Goal: Task Accomplishment & Management: Manage account settings

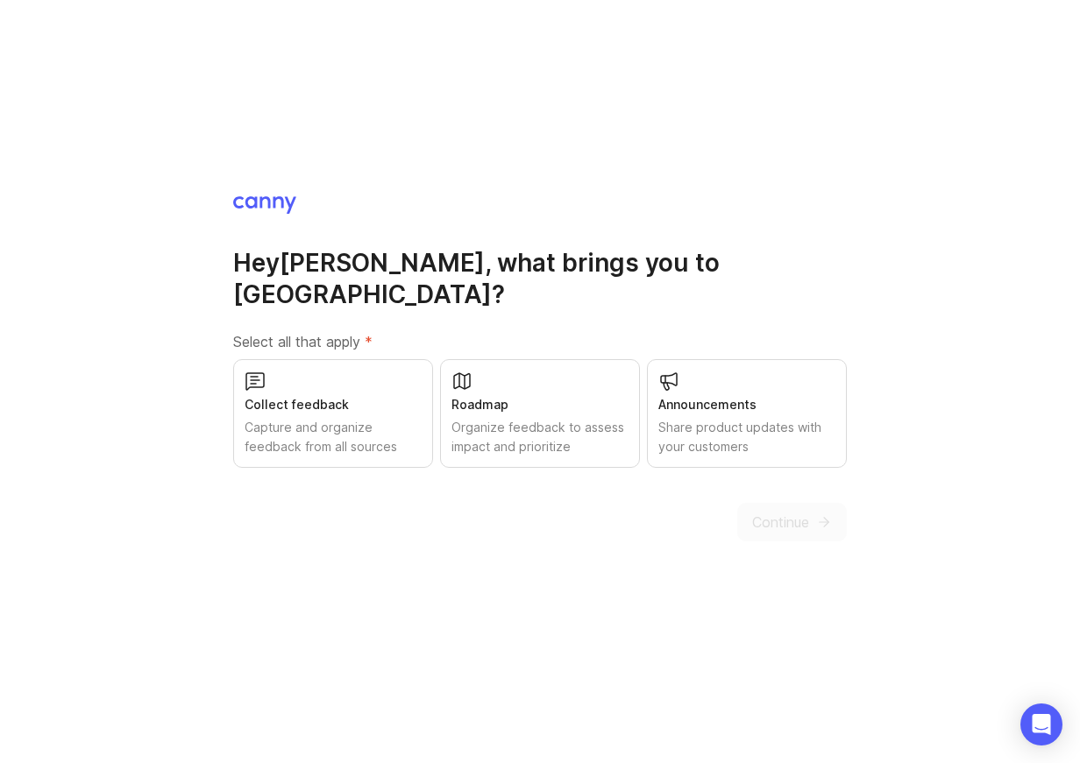
click at [327, 395] on div "Collect feedback" at bounding box center [333, 404] width 177 height 19
click at [523, 418] on div "Organize feedback to assess impact and prioritize" at bounding box center [539, 437] width 177 height 39
click at [681, 418] on div "Share product updates with your customers" at bounding box center [746, 437] width 177 height 39
click at [817, 502] on button "Continue" at bounding box center [792, 521] width 110 height 39
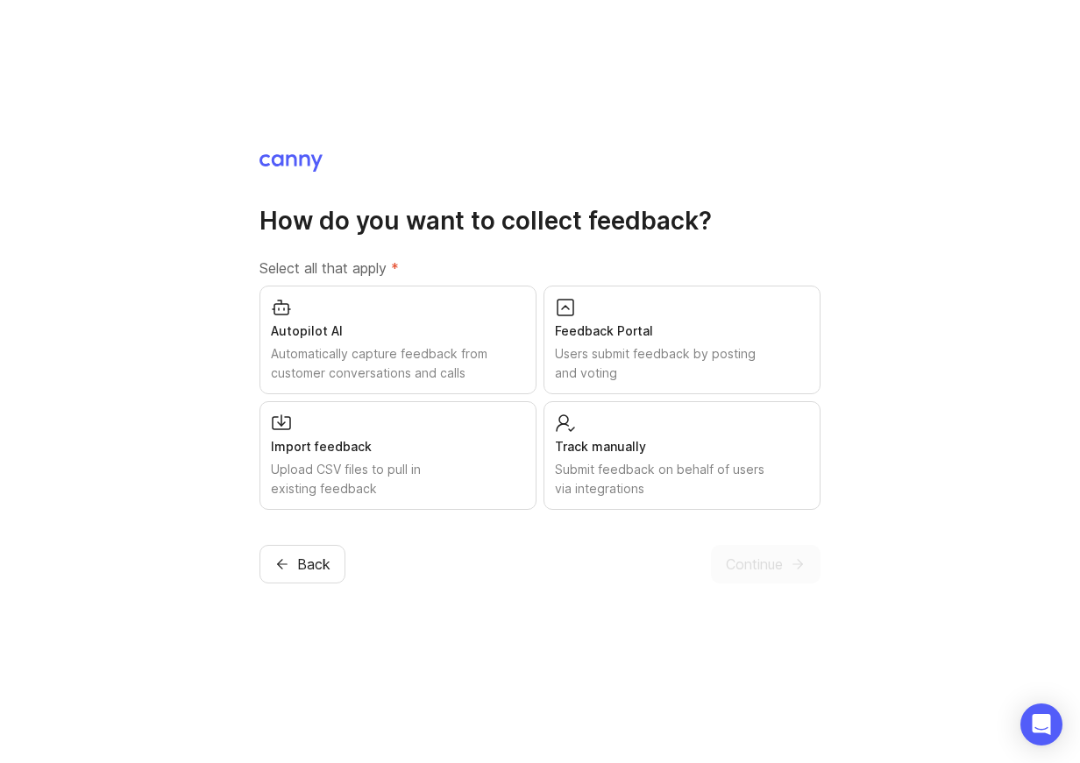
click at [673, 358] on div "Users submit feedback by posting and voting" at bounding box center [682, 363] width 254 height 39
click at [419, 358] on div "Automatically capture feedback from customer conversations and calls" at bounding box center [398, 363] width 254 height 39
click at [785, 563] on button "Continue" at bounding box center [766, 563] width 110 height 39
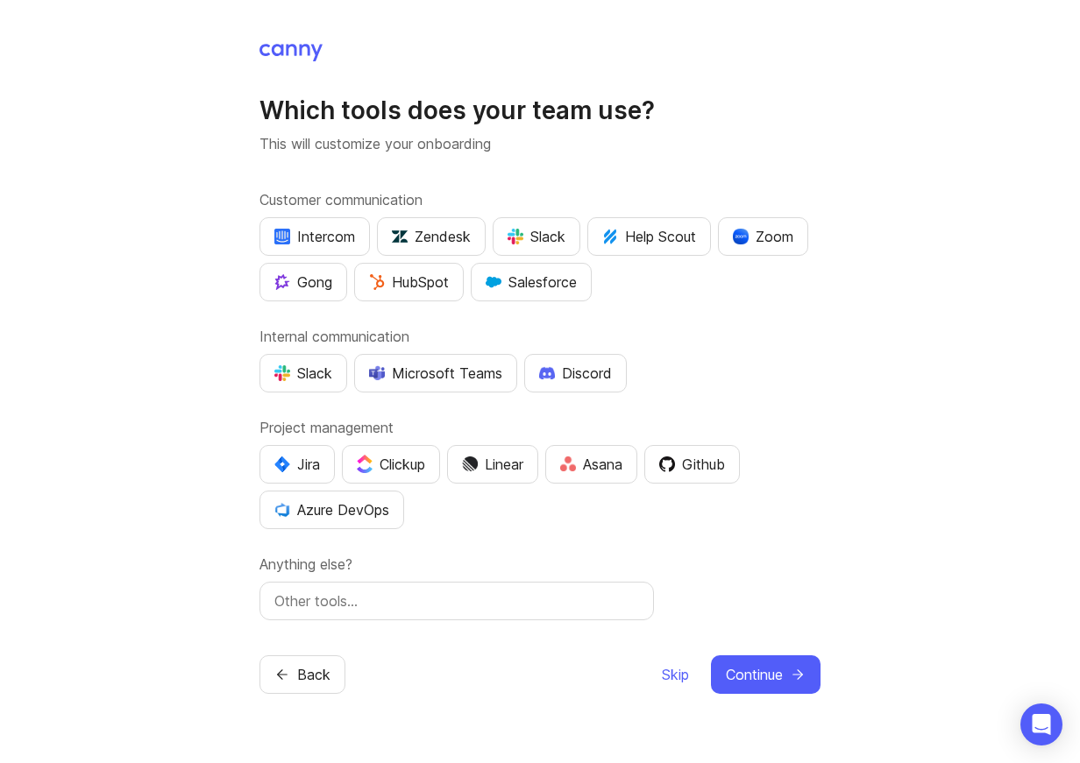
click at [551, 231] on div "Slack" at bounding box center [536, 236] width 58 height 21
click at [743, 239] on img "button" at bounding box center [741, 237] width 16 height 16
click at [309, 384] on button "Slack" at bounding box center [303, 373] width 88 height 39
click at [529, 235] on div "Slack" at bounding box center [536, 236] width 58 height 21
click at [752, 232] on div "Zoom" at bounding box center [763, 236] width 60 height 21
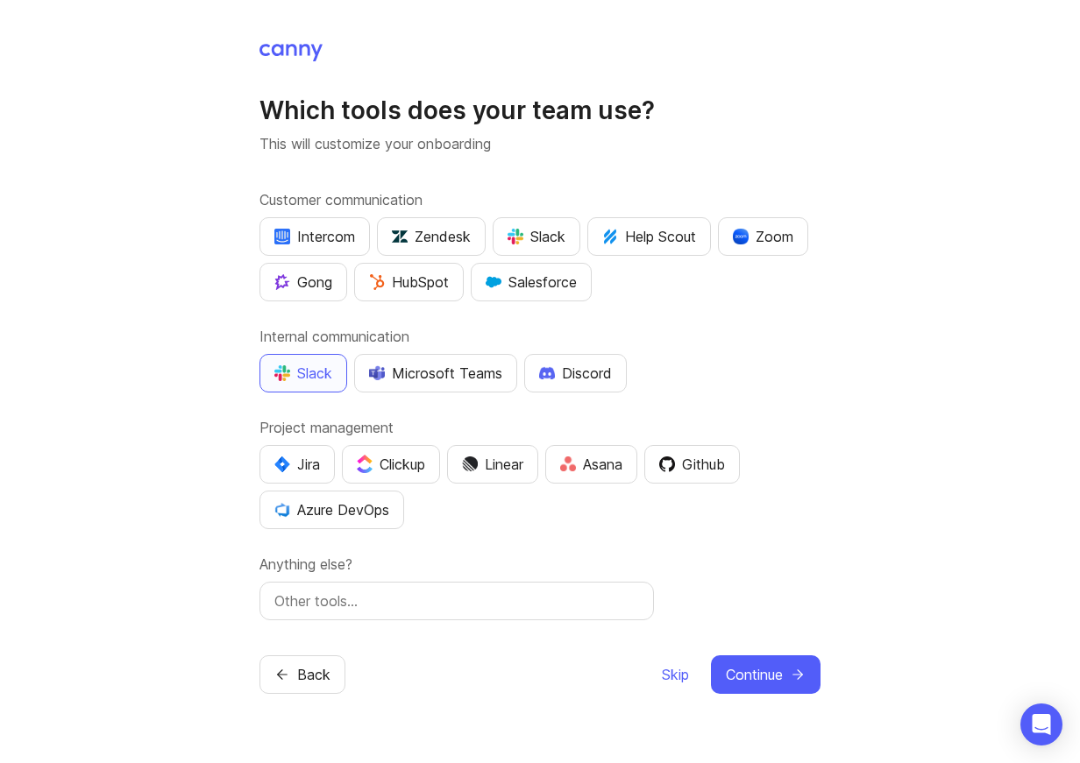
click at [288, 468] on img "button" at bounding box center [282, 465] width 16 height 16
click at [700, 469] on div "Github" at bounding box center [692, 464] width 66 height 21
click at [493, 465] on div "Linear" at bounding box center [492, 464] width 61 height 21
click at [756, 669] on span "Continue" at bounding box center [754, 674] width 57 height 21
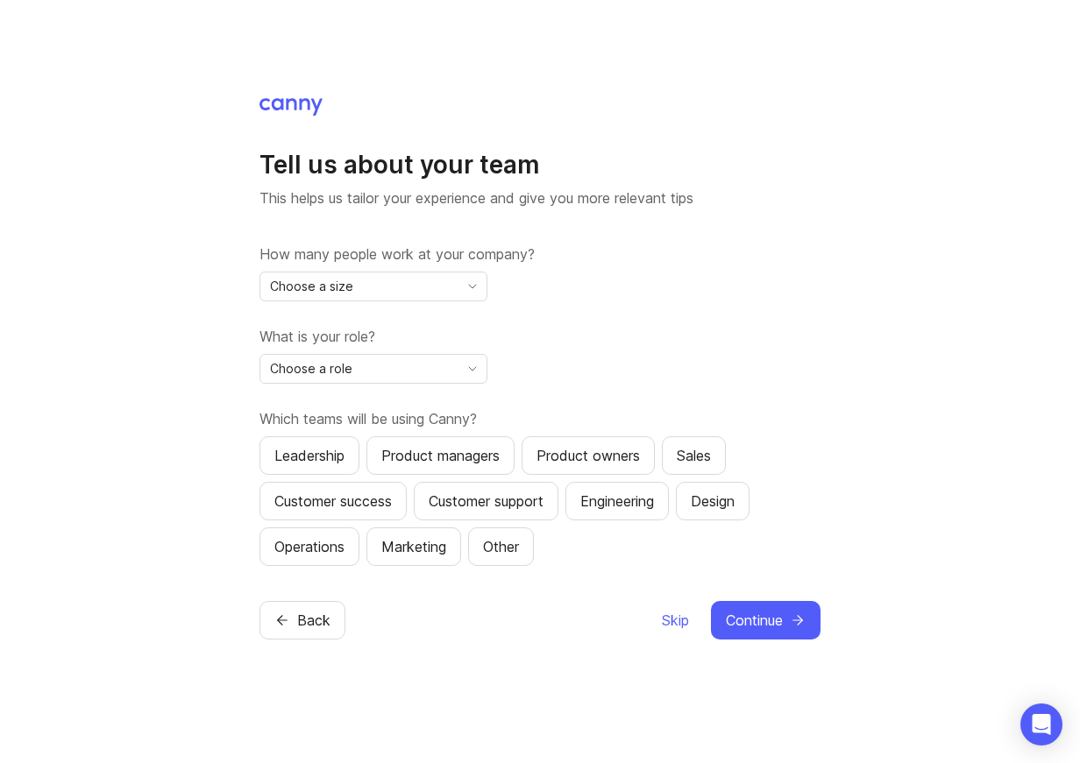
click at [326, 283] on span "Choose a size" at bounding box center [311, 286] width 83 height 19
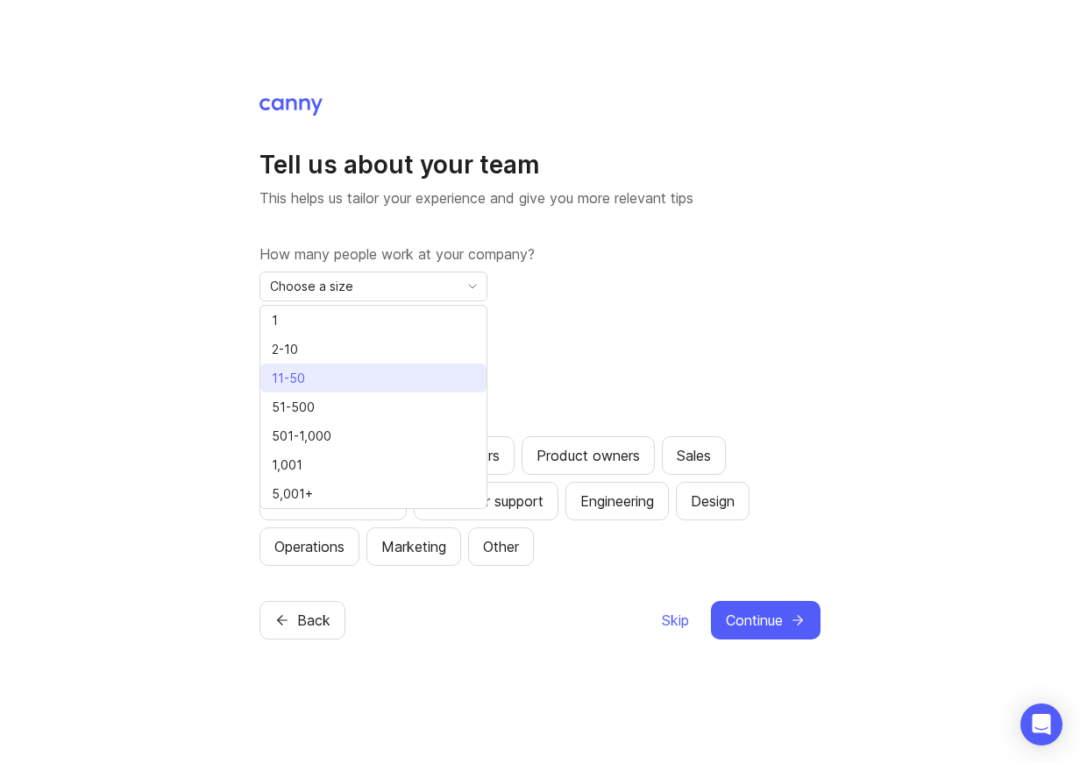
click at [311, 384] on li "11-50" at bounding box center [373, 378] width 226 height 29
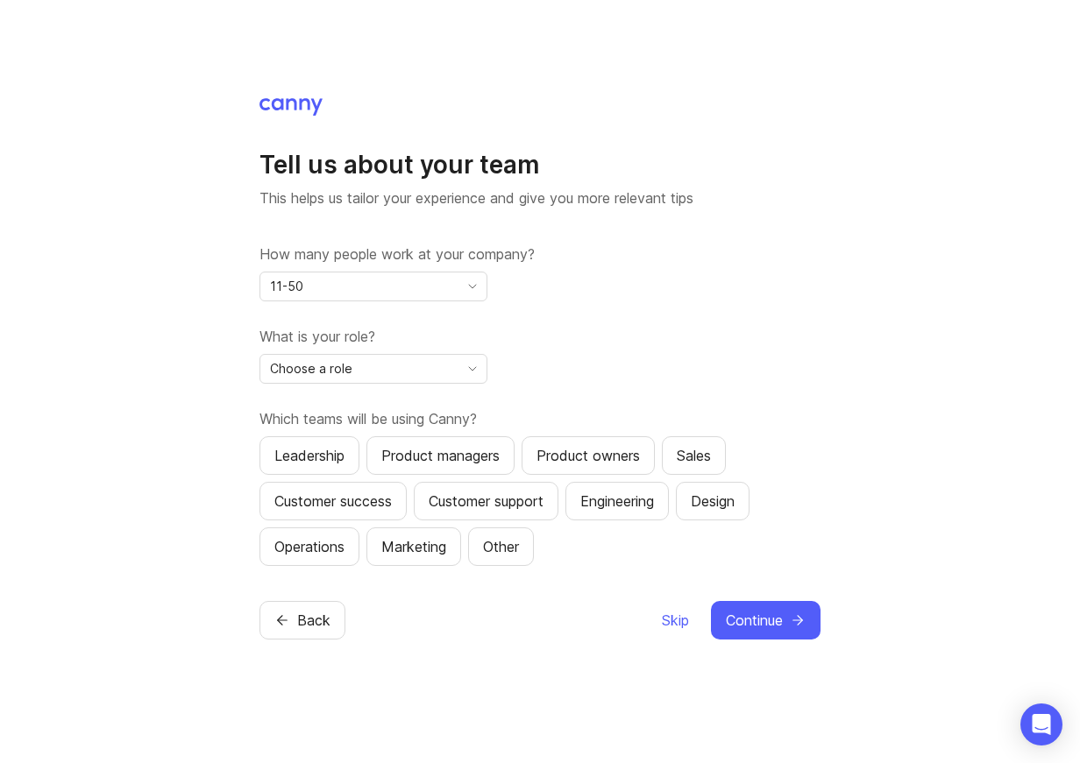
click at [332, 283] on div "11-50" at bounding box center [359, 287] width 198 height 28
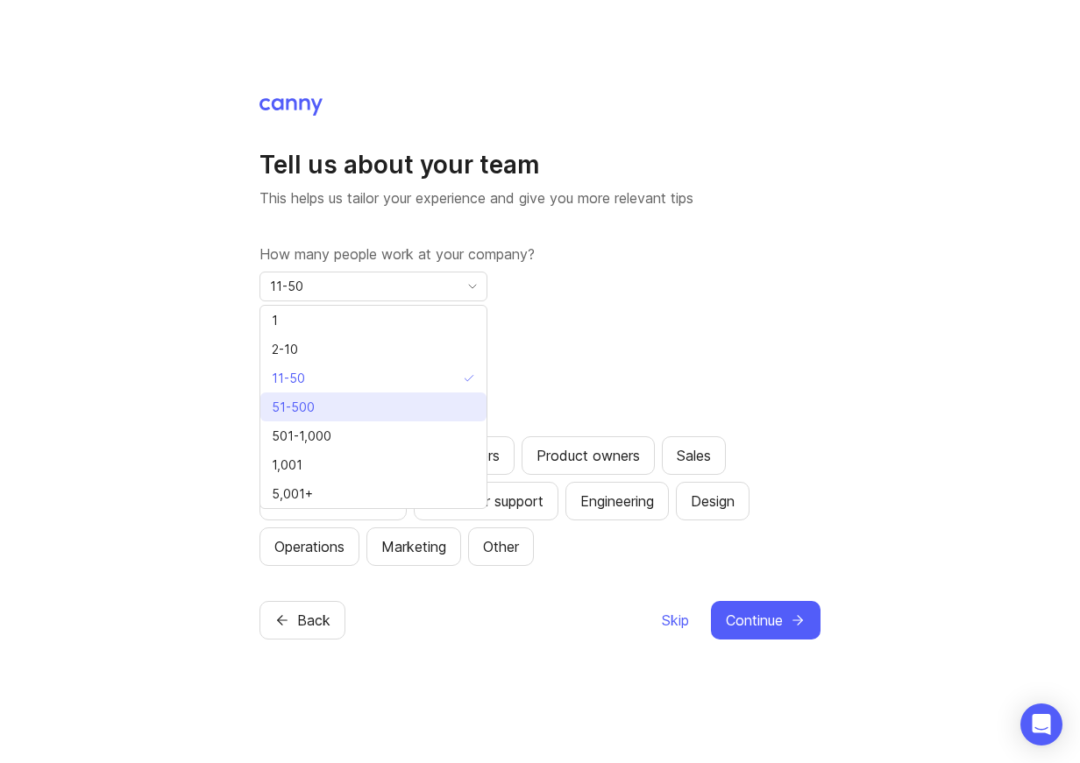
click at [321, 407] on li "51-500" at bounding box center [373, 407] width 226 height 29
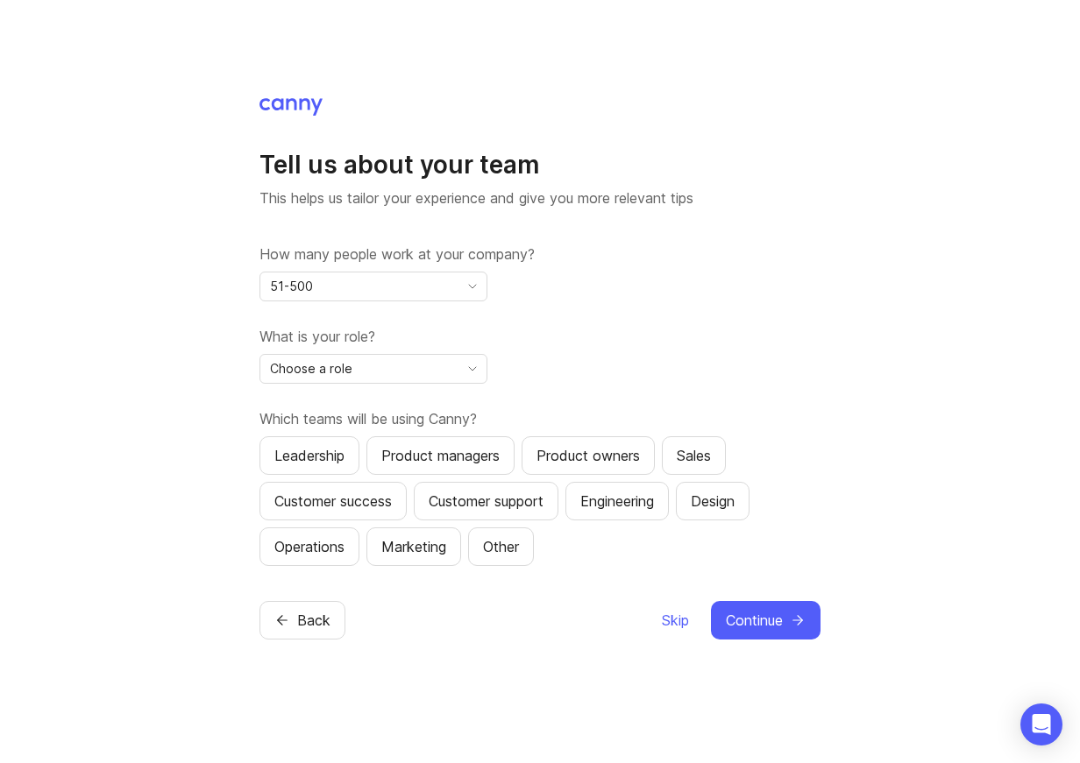
click at [365, 357] on div "Choose a role" at bounding box center [359, 369] width 198 height 28
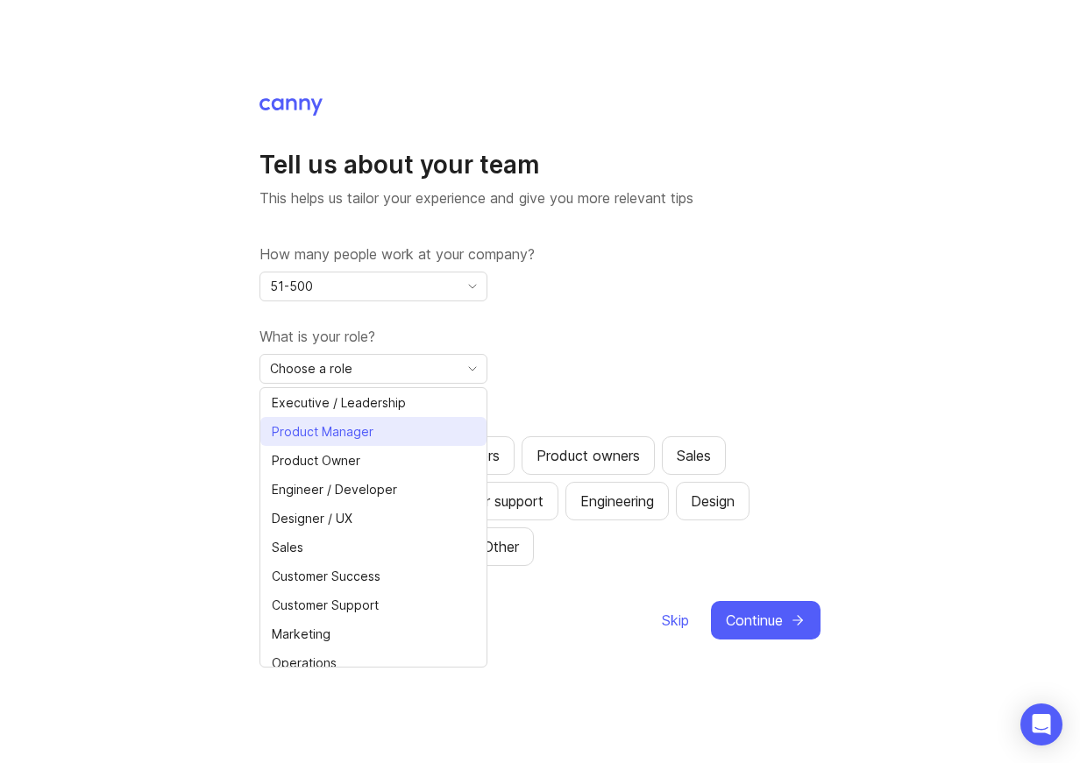
click at [339, 429] on span "Product Manager" at bounding box center [323, 431] width 102 height 19
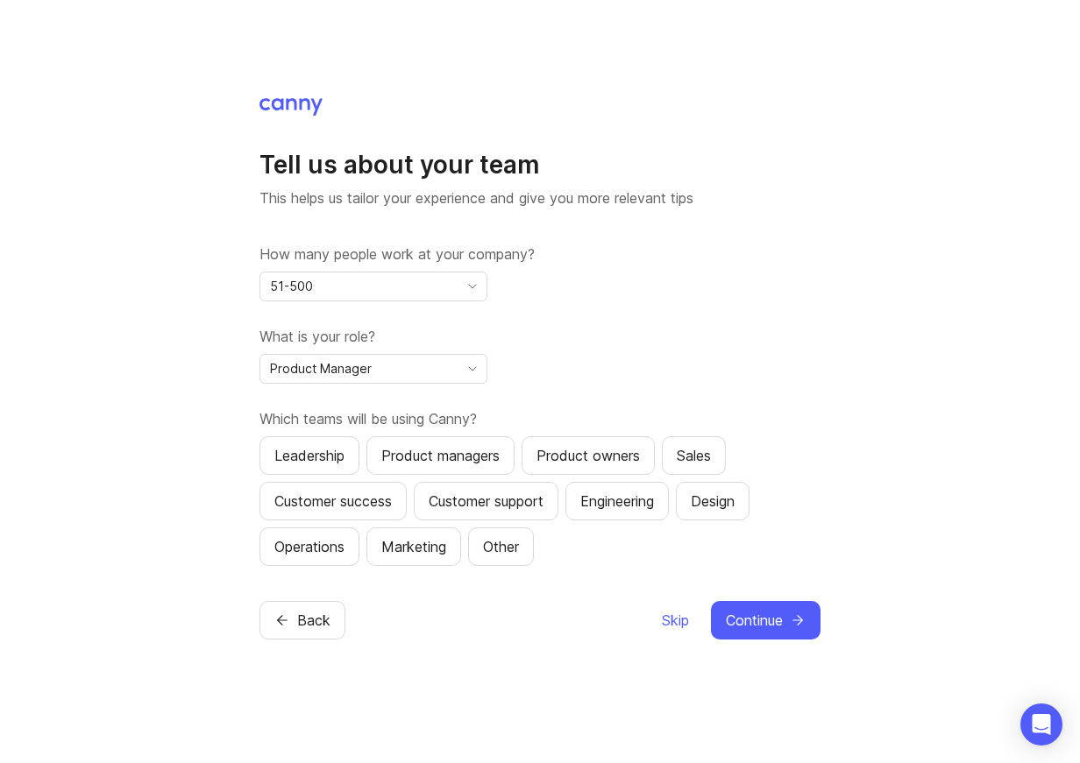
click at [500, 458] on div "Product managers" at bounding box center [440, 455] width 118 height 21
click at [734, 510] on div "Design" at bounding box center [713, 501] width 44 height 21
drag, startPoint x: 712, startPoint y: 497, endPoint x: 449, endPoint y: 493, distance: 263.0
click at [712, 497] on div "Design" at bounding box center [713, 501] width 44 height 21
click at [325, 457] on div "Leadership" at bounding box center [309, 455] width 70 height 21
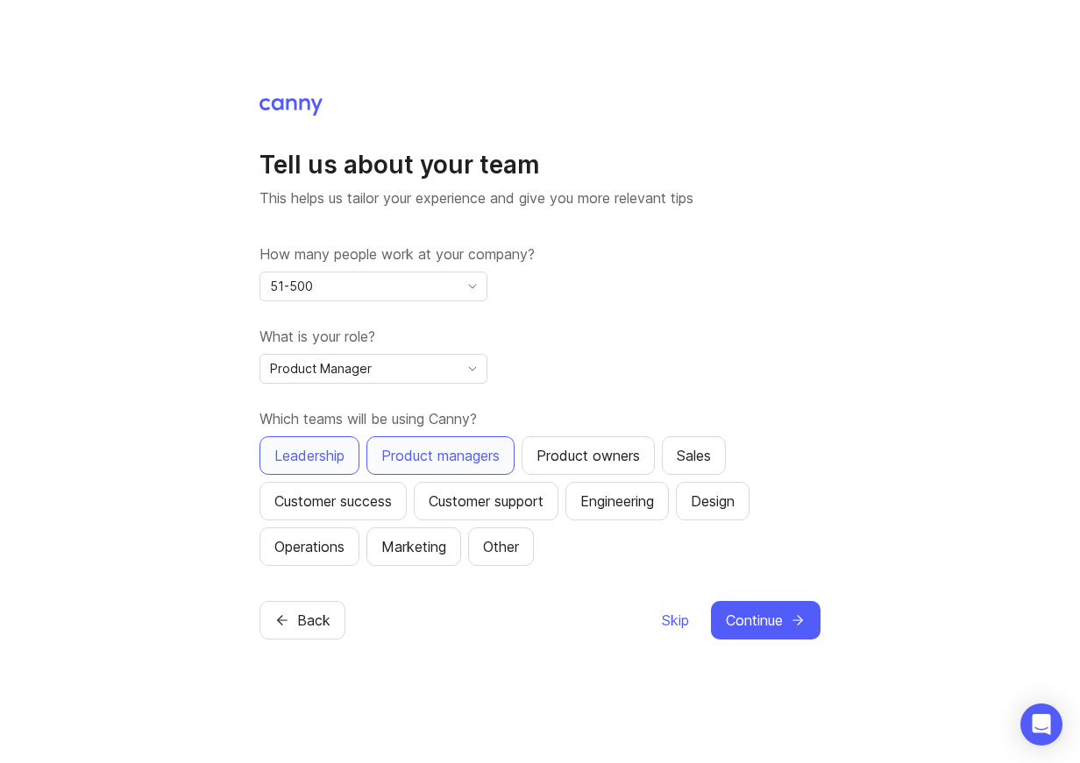
click at [774, 618] on span "Continue" at bounding box center [754, 620] width 57 height 21
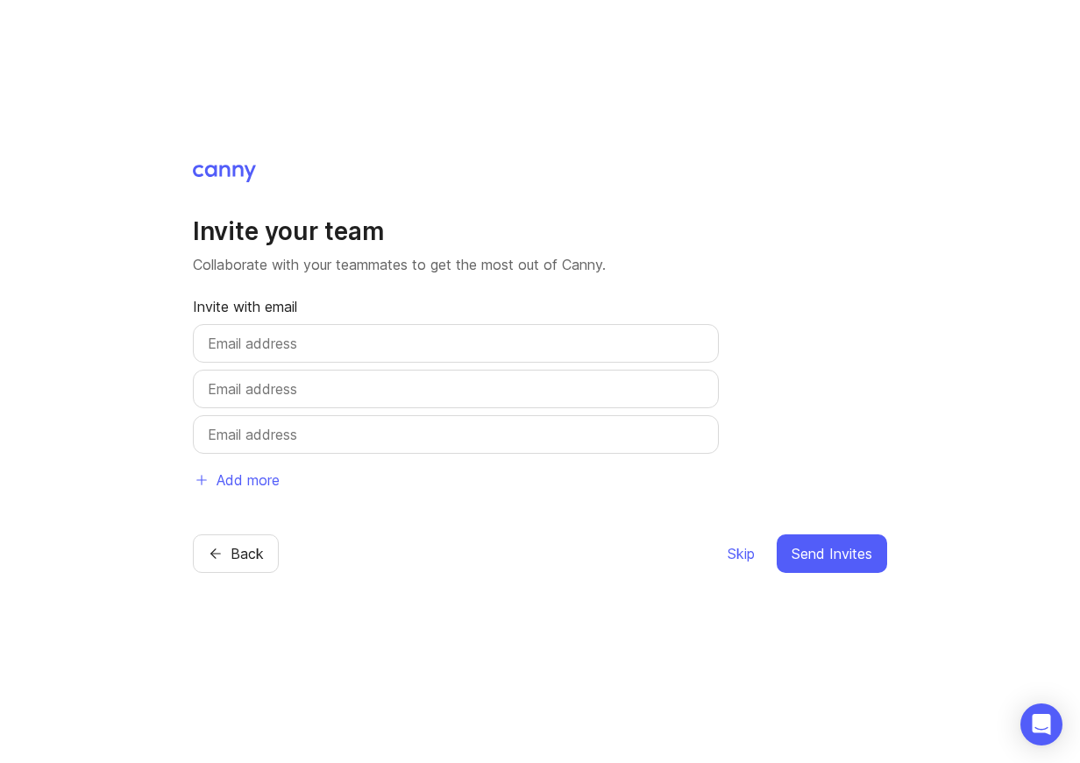
click at [744, 550] on span "Skip" at bounding box center [740, 553] width 27 height 21
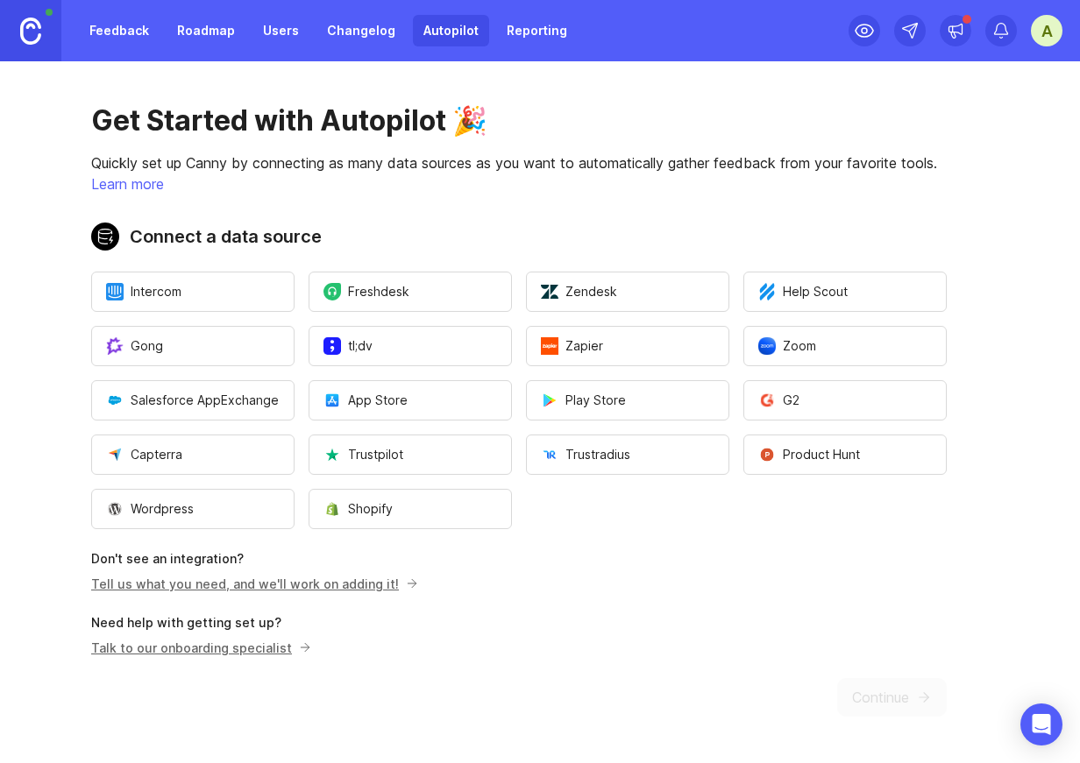
click at [130, 37] on link "Feedback" at bounding box center [119, 31] width 81 height 32
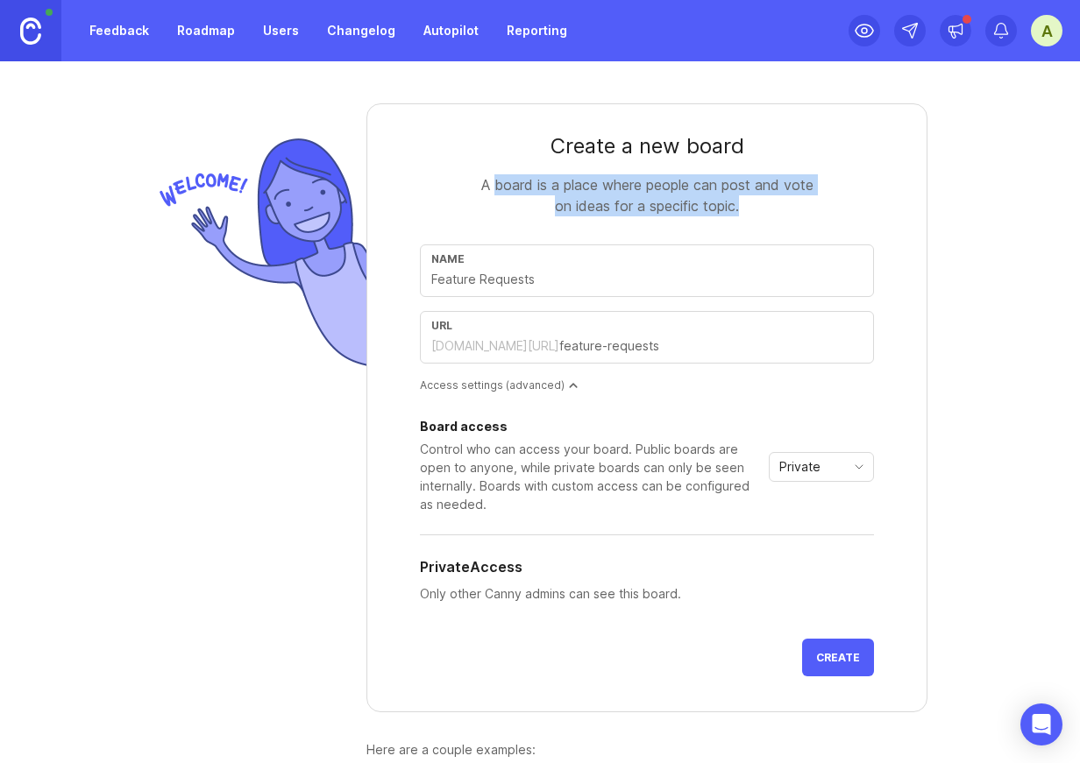
drag, startPoint x: 496, startPoint y: 181, endPoint x: 778, endPoint y: 214, distance: 284.1
click at [778, 214] on div "A board is a place where people can post and vote on ideas for a specific topic." at bounding box center [647, 195] width 351 height 42
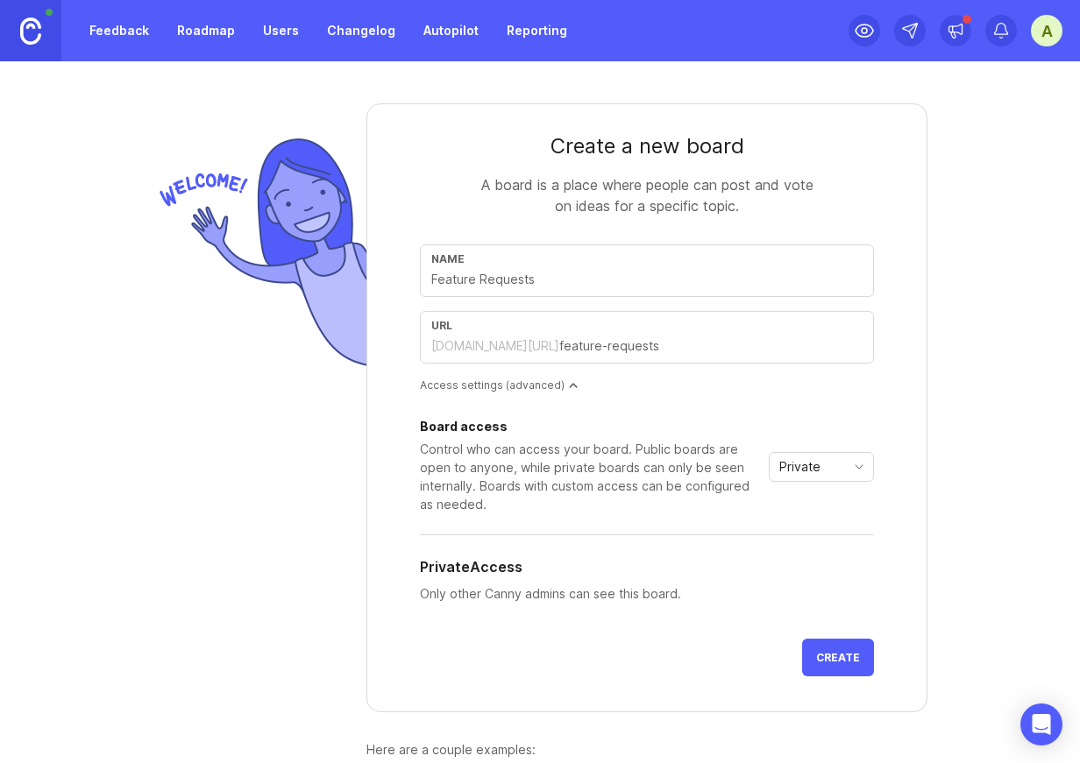
click at [843, 465] on div "Private" at bounding box center [807, 467] width 75 height 28
click at [813, 537] on span "Public" at bounding box center [798, 530] width 35 height 19
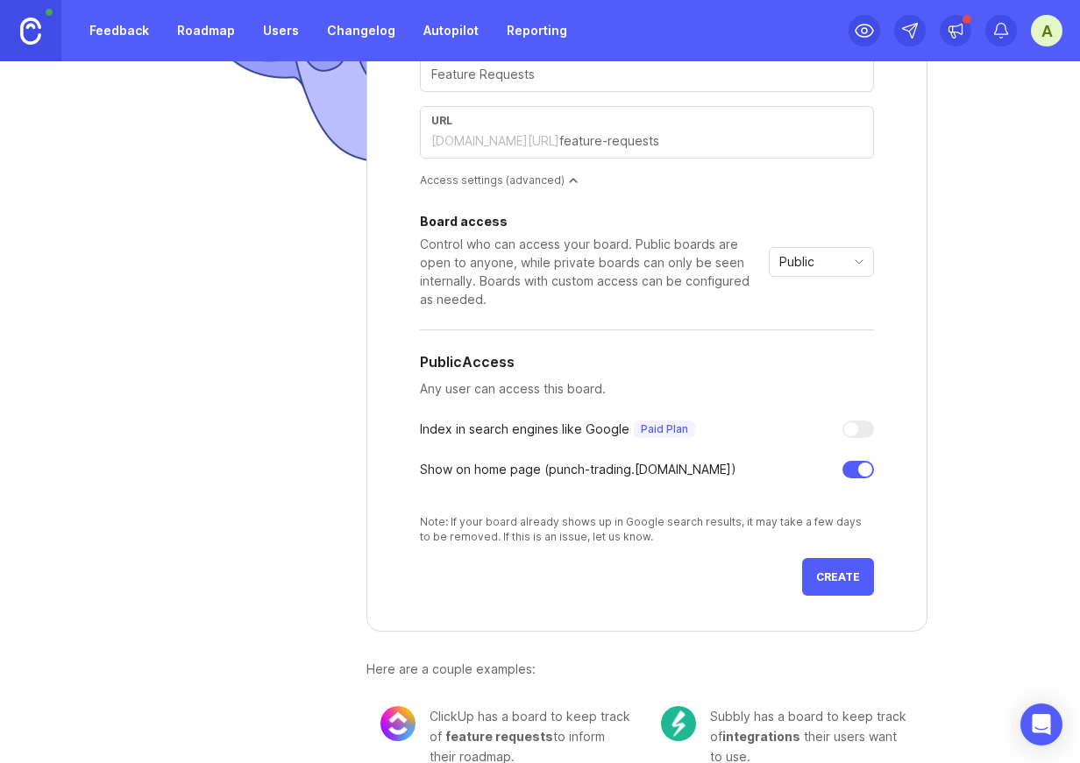
scroll to position [236, 0]
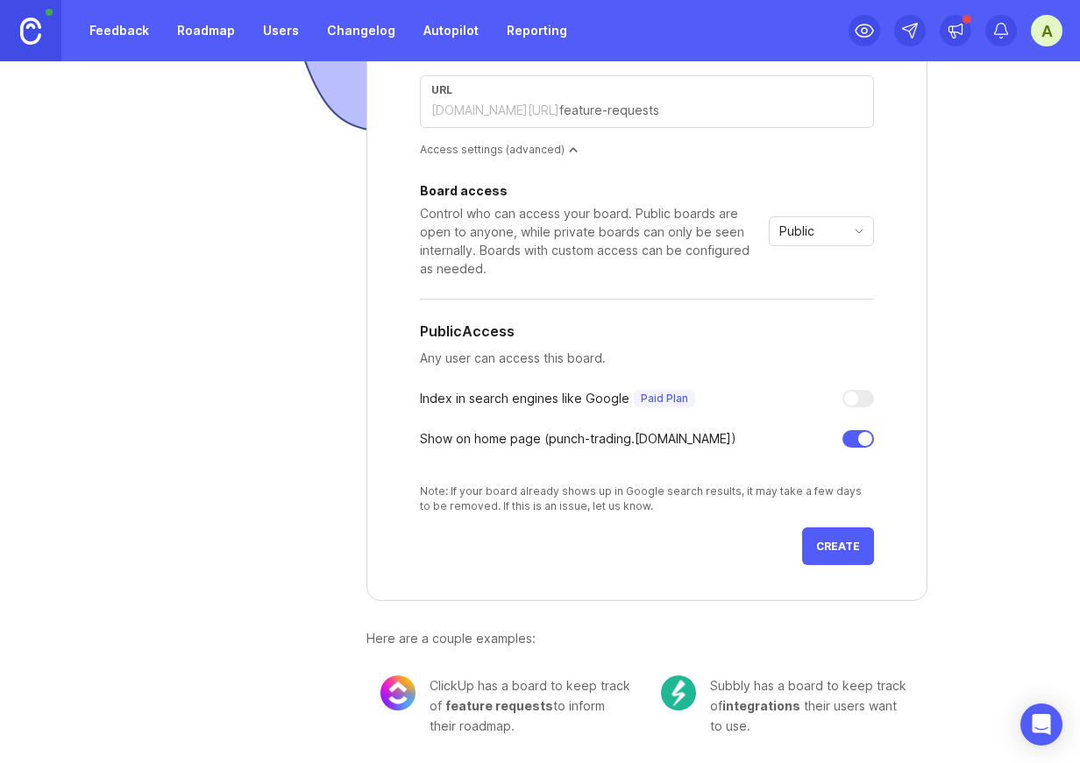
click at [855, 548] on span "Create" at bounding box center [838, 546] width 44 height 13
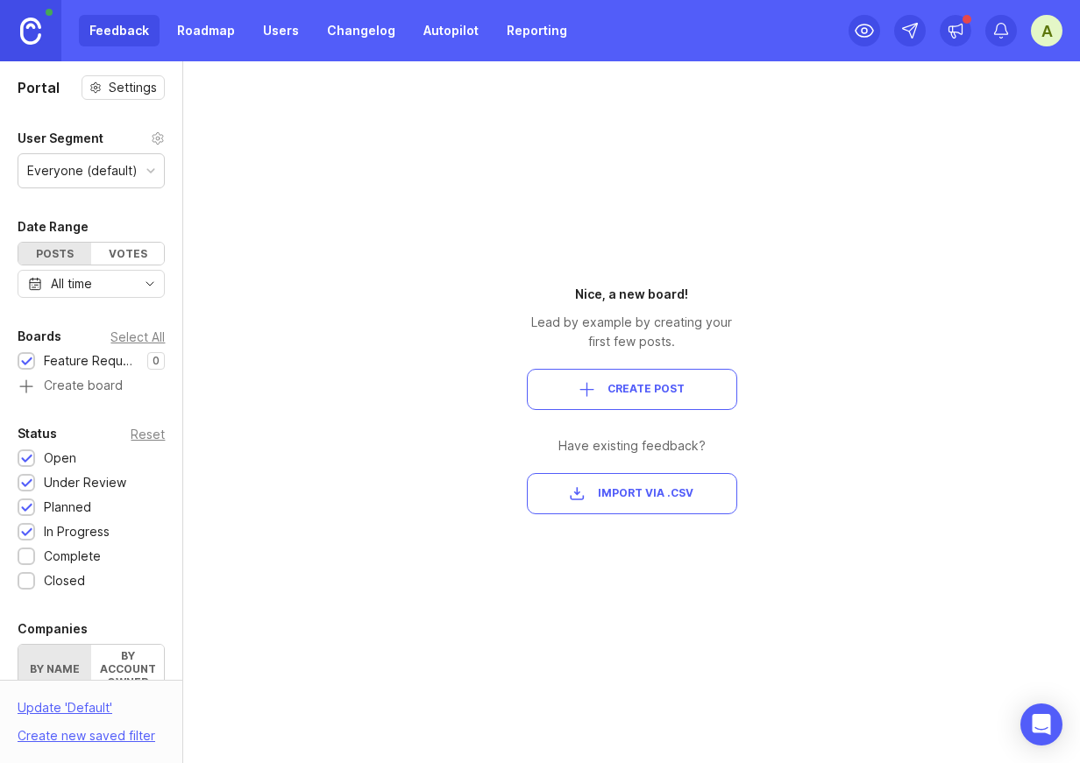
click at [211, 32] on link "Roadmap" at bounding box center [206, 31] width 79 height 32
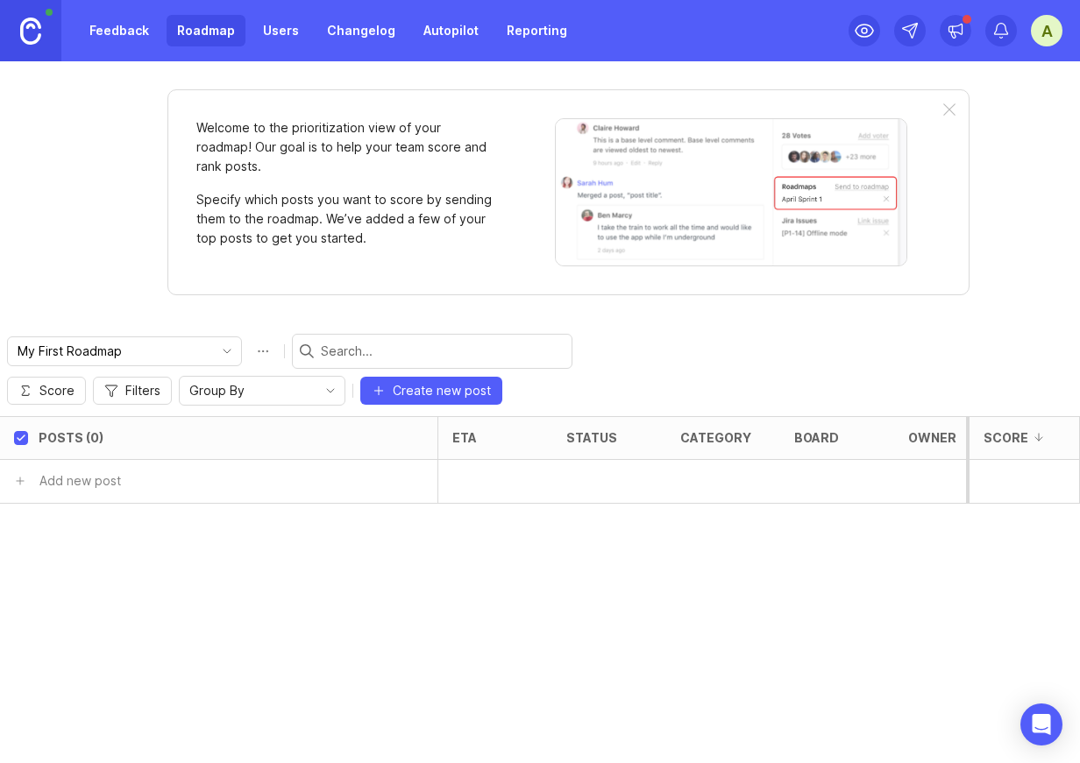
click at [292, 35] on link "Users" at bounding box center [280, 31] width 57 height 32
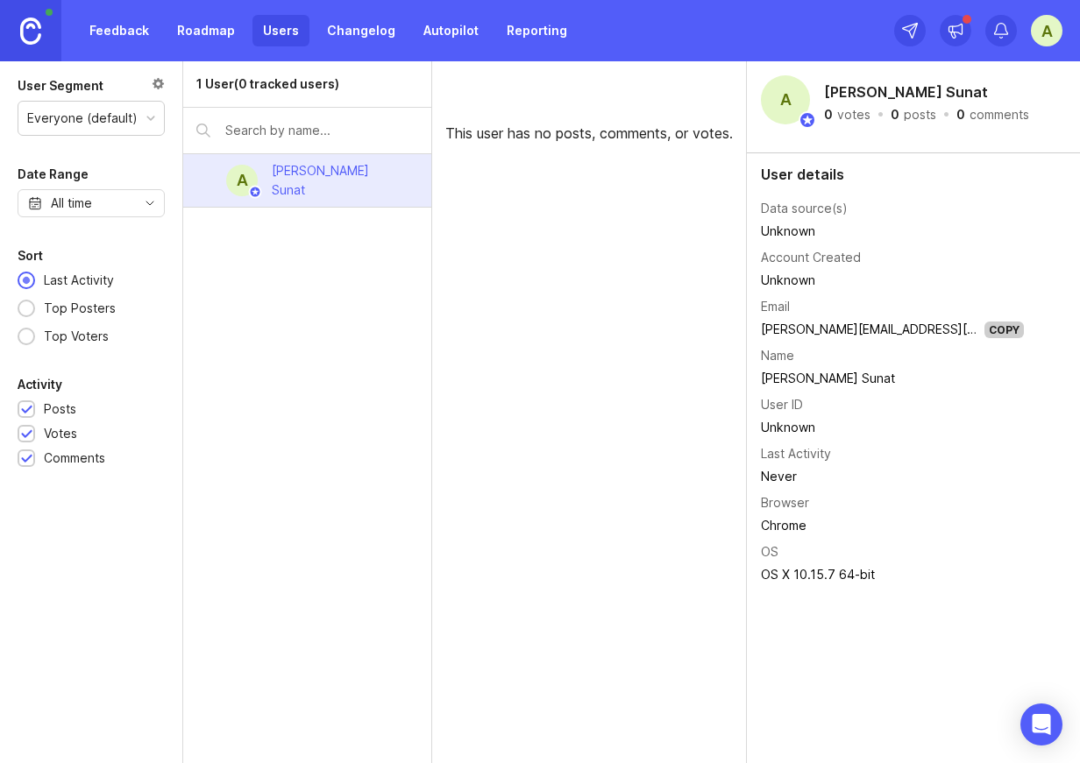
click at [360, 38] on link "Changelog" at bounding box center [360, 31] width 89 height 32
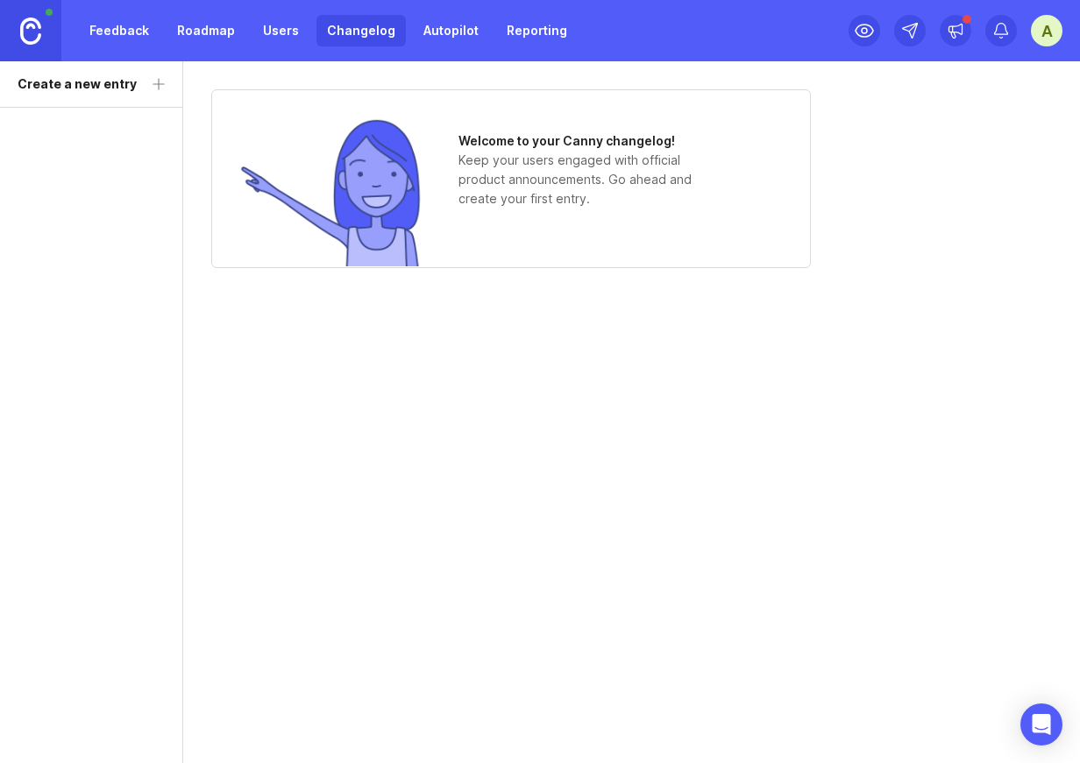
click at [456, 42] on link "Autopilot" at bounding box center [451, 31] width 76 height 32
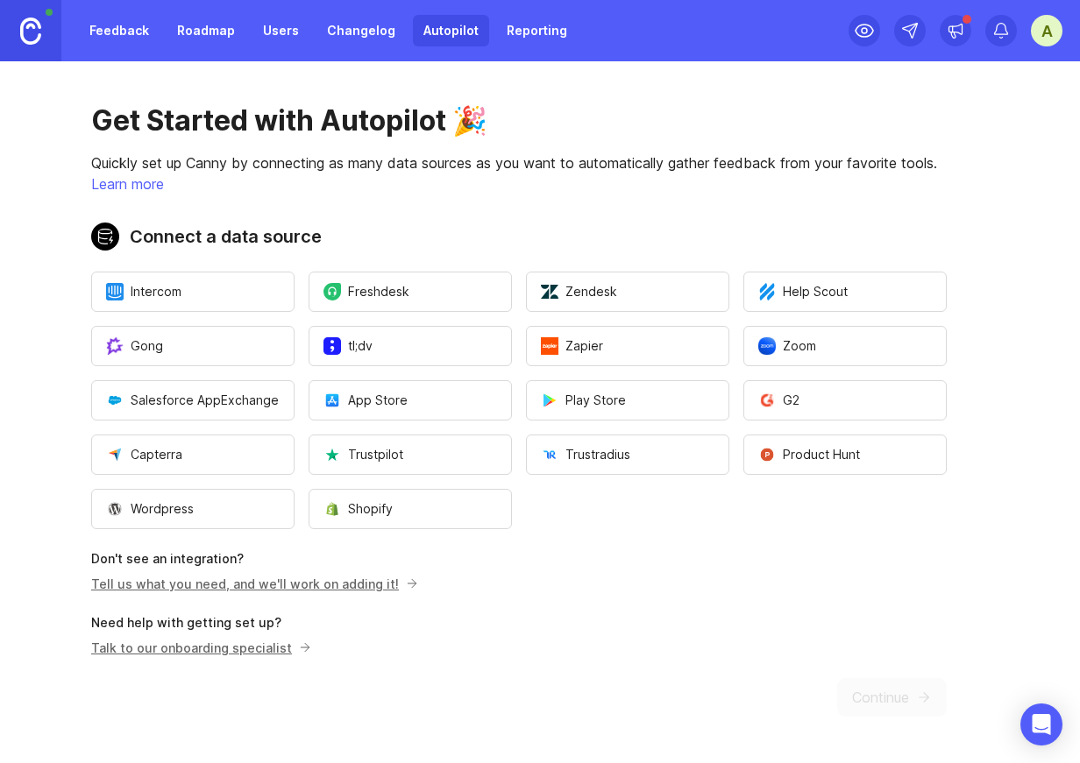
click at [540, 30] on link "Reporting" at bounding box center [537, 31] width 82 height 32
